Goal: Check status

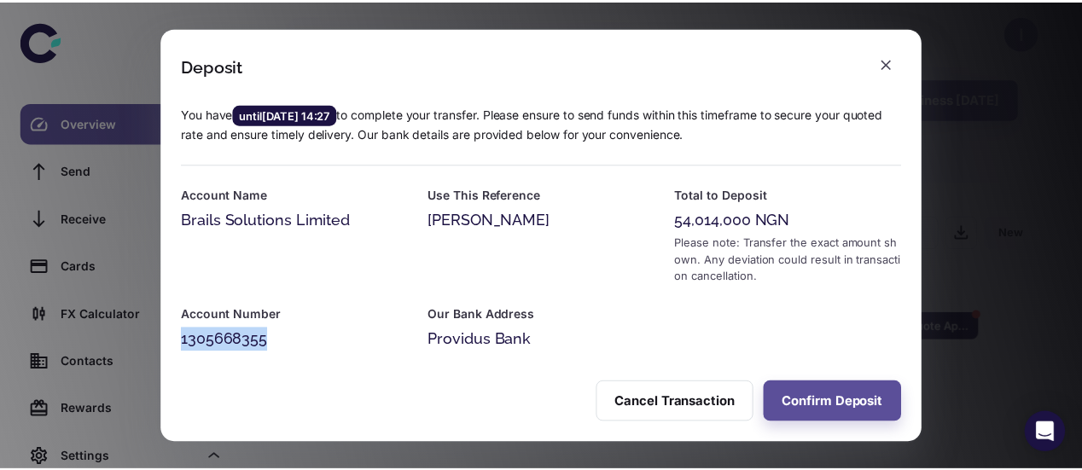
scroll to position [7, 0]
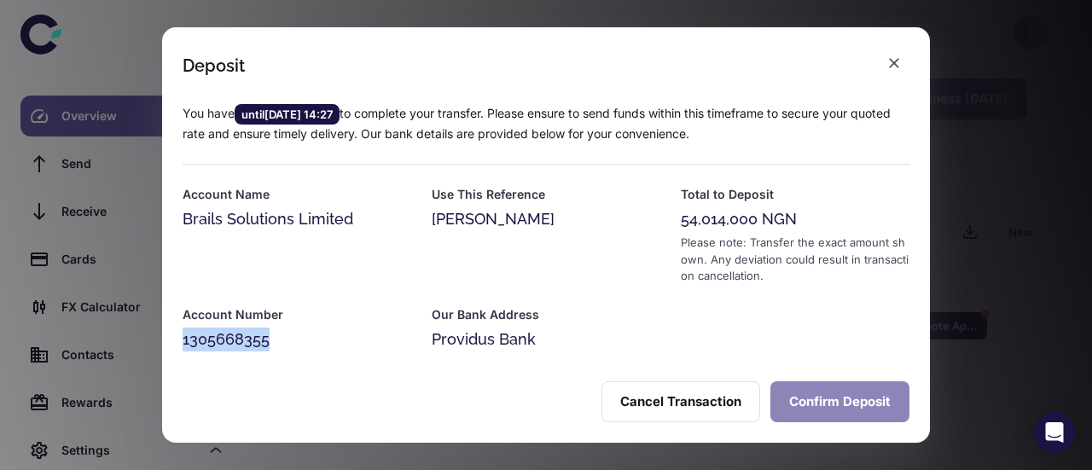
click at [826, 405] on button "Confirm Deposit" at bounding box center [839, 401] width 139 height 41
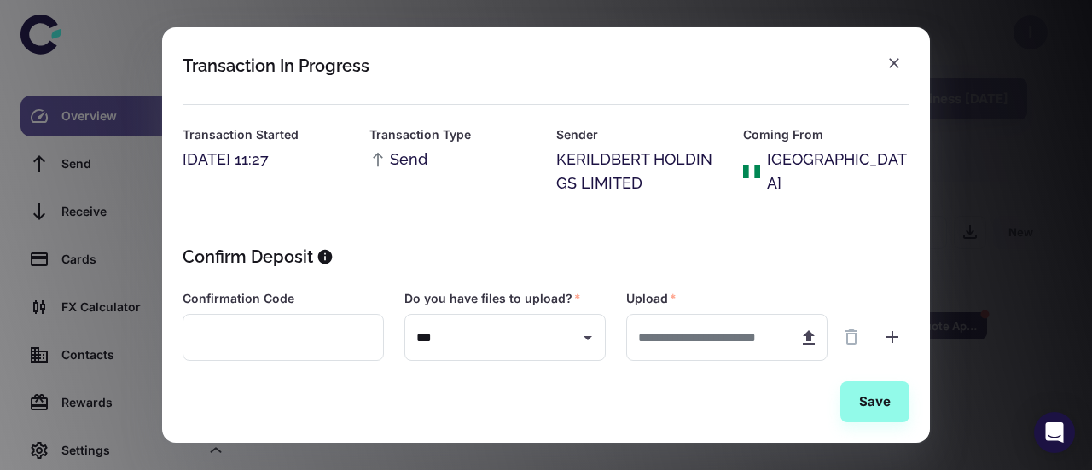
click at [584, 399] on div "Save" at bounding box center [546, 401] width 727 height 41
click at [809, 334] on icon "button" at bounding box center [809, 337] width 12 height 15
type input "**********"
click at [873, 404] on button "Save" at bounding box center [874, 401] width 69 height 41
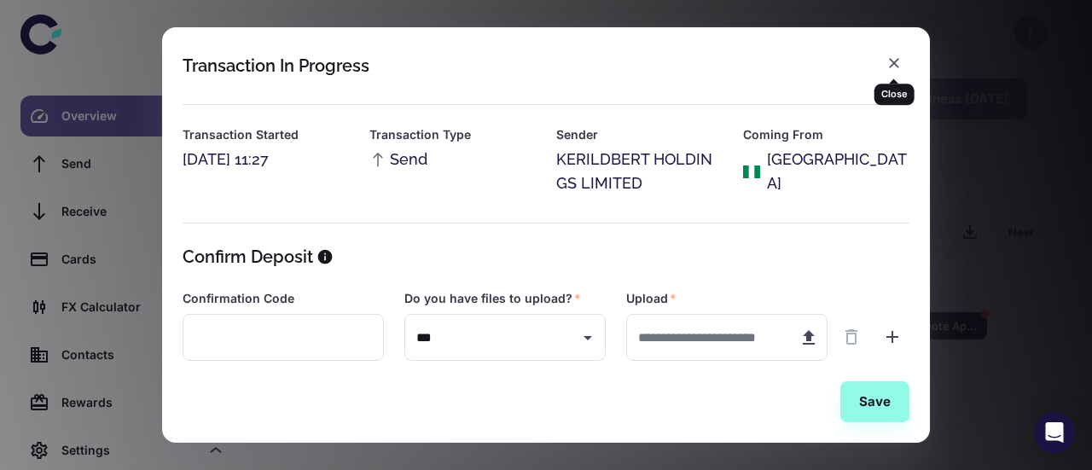
click at [896, 57] on icon "button" at bounding box center [894, 63] width 17 height 17
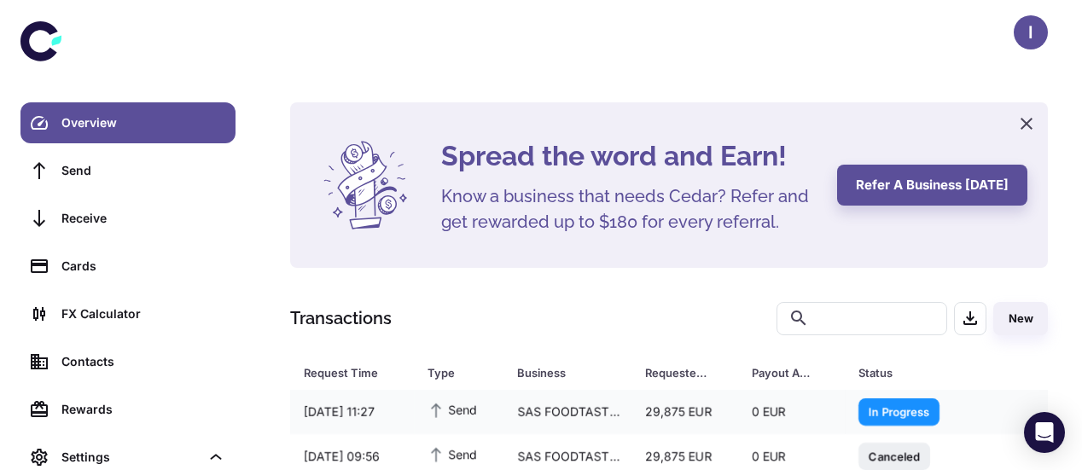
scroll to position [86, 0]
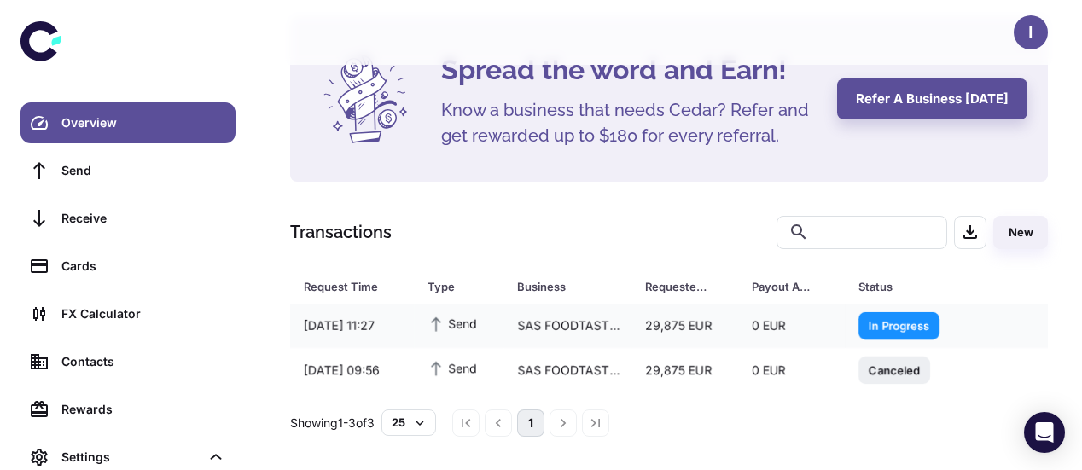
click at [884, 323] on span "In Progress" at bounding box center [898, 325] width 81 height 17
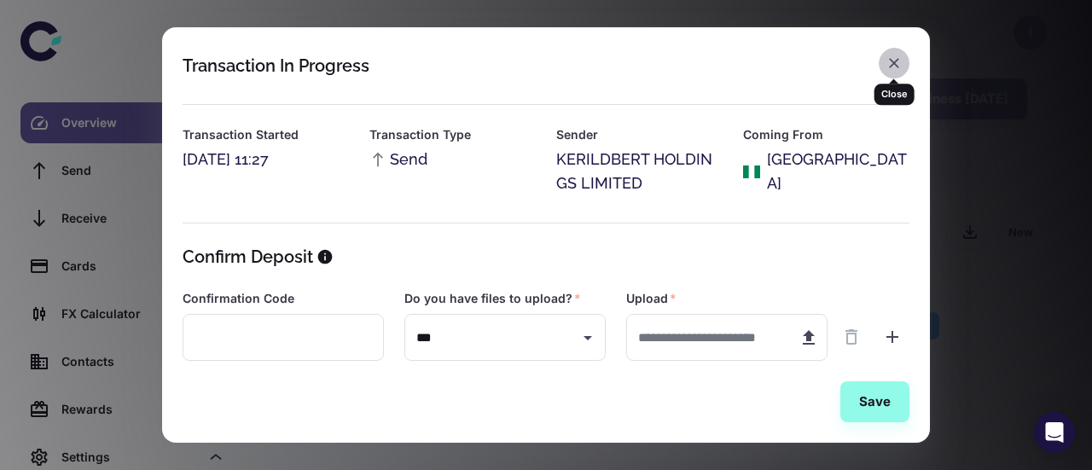
click at [892, 59] on icon "button" at bounding box center [894, 63] width 17 height 17
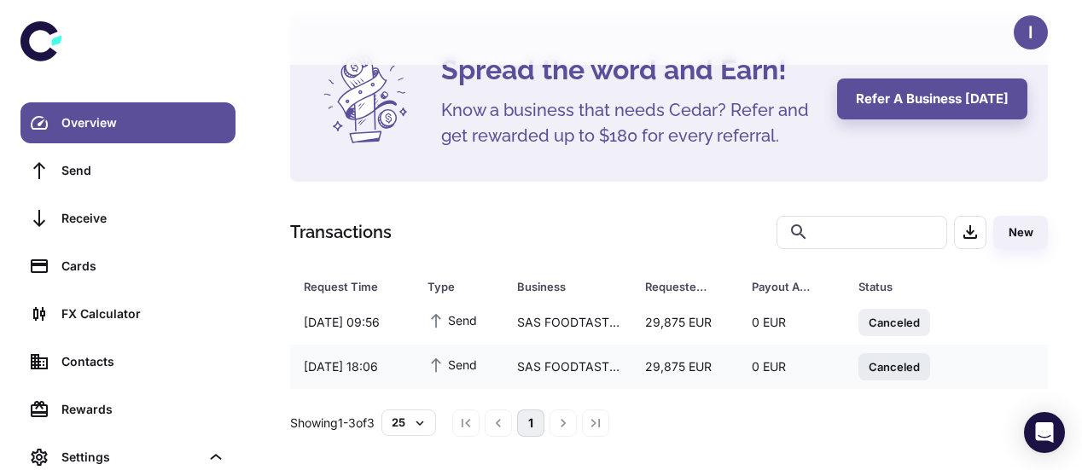
scroll to position [0, 0]
